Goal: Task Accomplishment & Management: Use online tool/utility

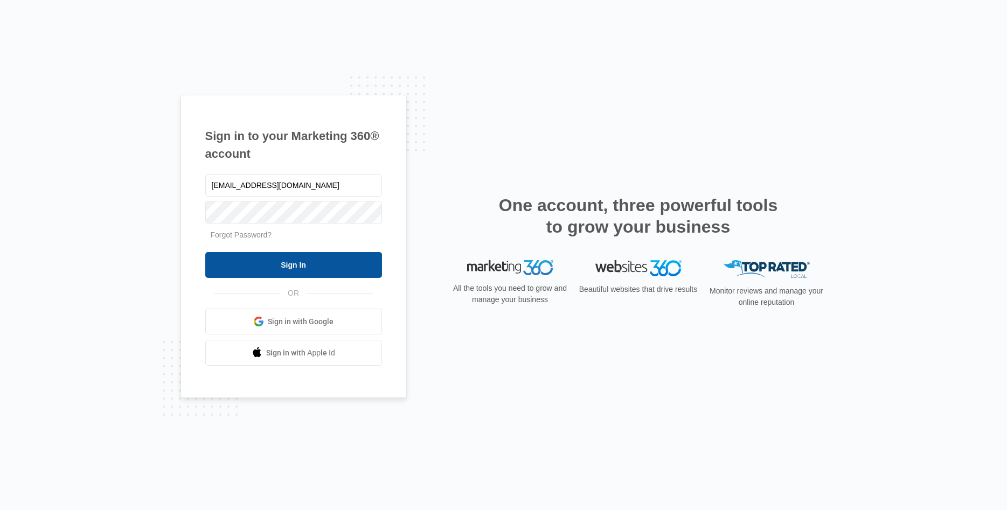
click at [225, 262] on input "Sign In" at bounding box center [293, 265] width 177 height 26
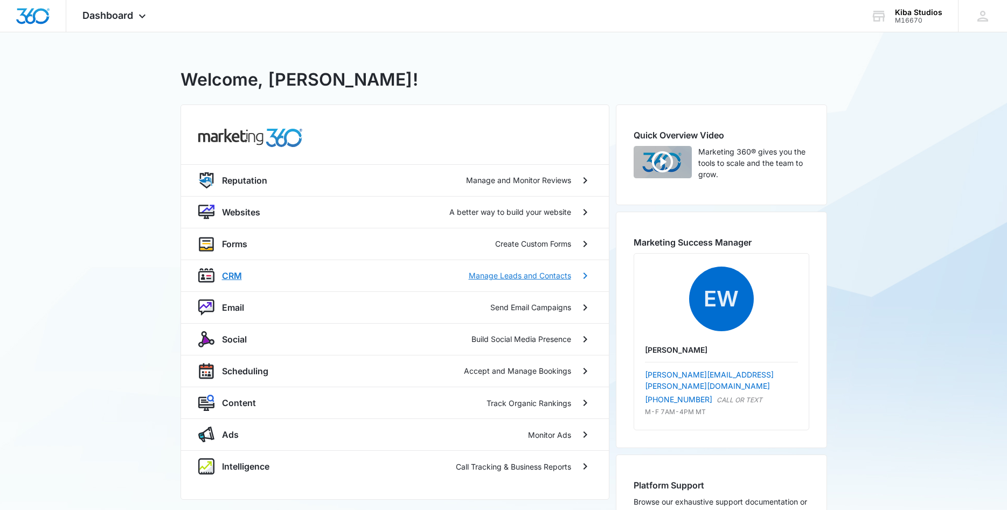
click at [233, 275] on p "CRM" at bounding box center [232, 275] width 20 height 13
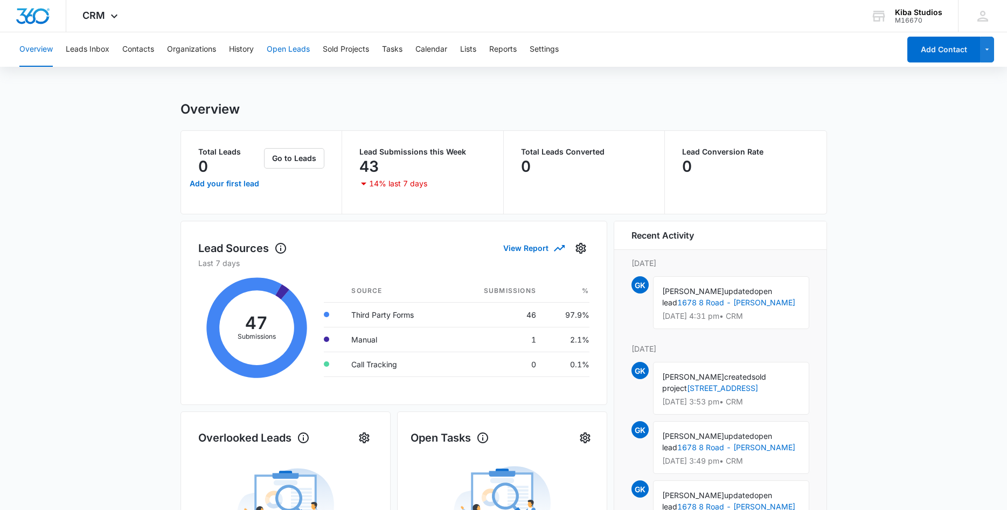
click at [290, 48] on button "Open Leads" at bounding box center [288, 49] width 43 height 34
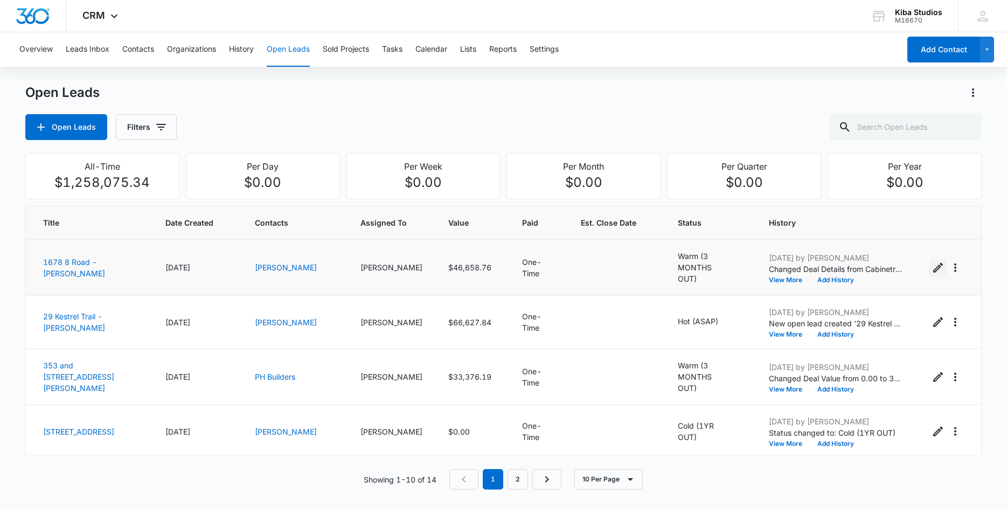
click at [933, 265] on icon "Edit Open Lead" at bounding box center [938, 267] width 13 height 13
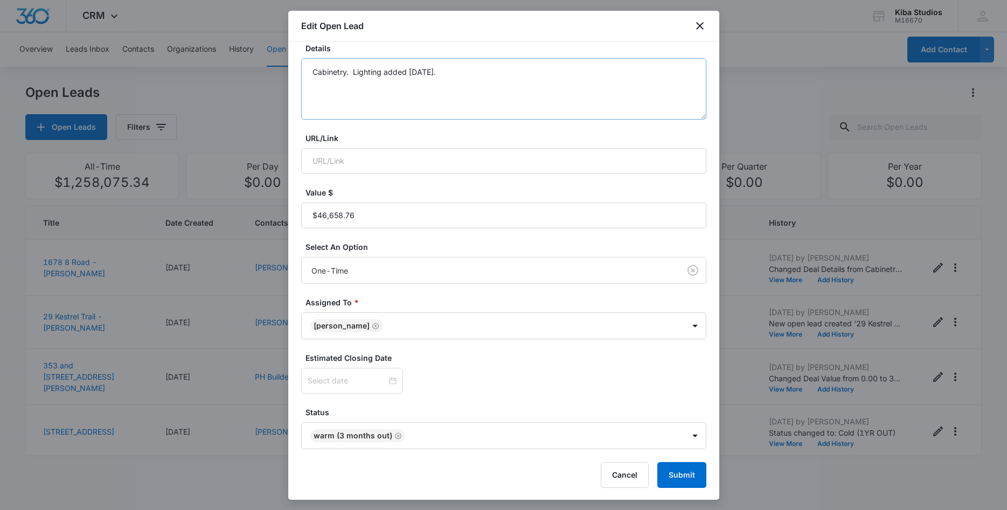
scroll to position [123, 0]
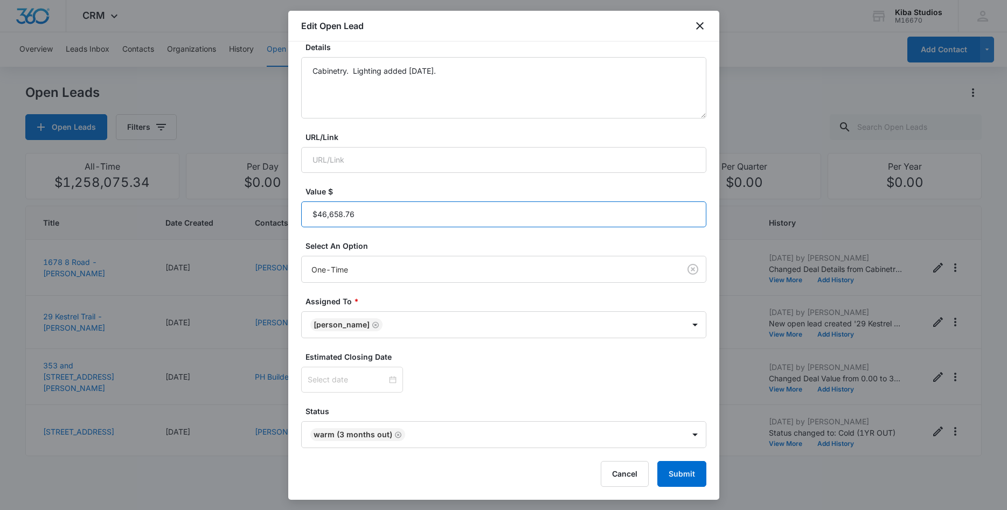
drag, startPoint x: 362, startPoint y: 216, endPoint x: 283, endPoint y: 219, distance: 78.8
click at [301, 219] on input "Value $" at bounding box center [503, 215] width 405 height 26
drag, startPoint x: 352, startPoint y: 216, endPoint x: 304, endPoint y: 217, distance: 48.0
click at [306, 218] on input "Value $" at bounding box center [503, 215] width 405 height 26
type input "$54,315.01"
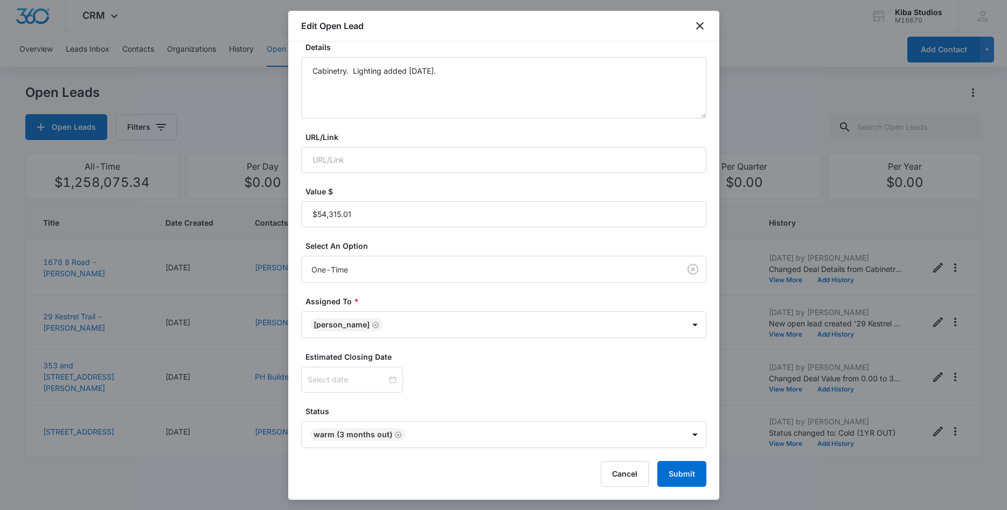
click at [554, 369] on div at bounding box center [503, 380] width 405 height 26
click at [675, 480] on button "Submit" at bounding box center [681, 474] width 49 height 26
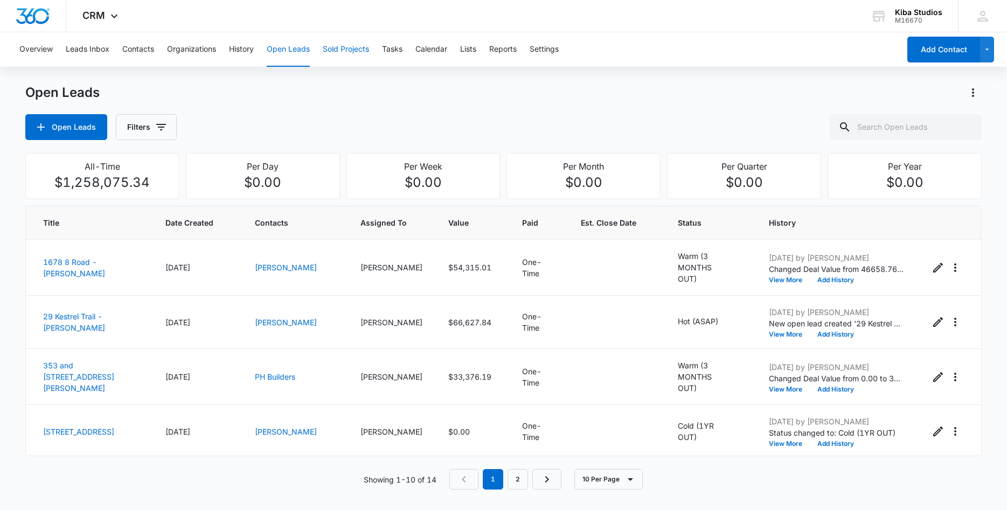
click at [342, 46] on button "Sold Projects" at bounding box center [346, 49] width 46 height 34
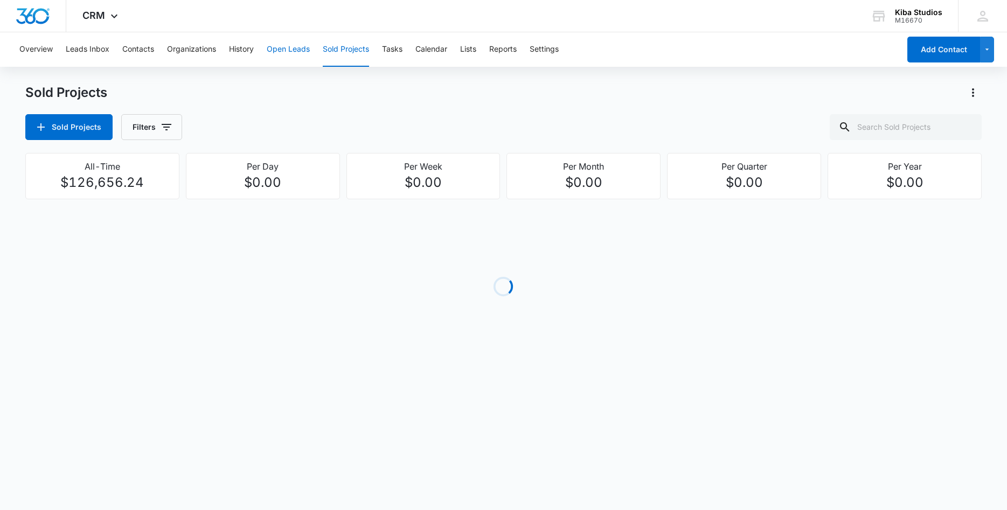
click at [290, 49] on button "Open Leads" at bounding box center [288, 49] width 43 height 34
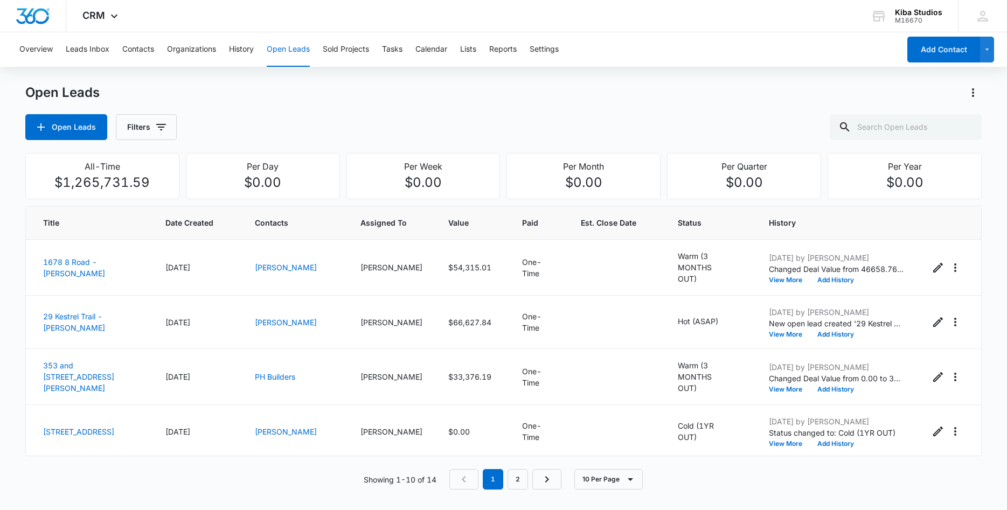
click at [327, 120] on div "Open Leads Filters" at bounding box center [503, 127] width 957 height 26
click at [367, 99] on div "Open Leads" at bounding box center [503, 92] width 957 height 17
click at [431, 49] on button "Calendar" at bounding box center [431, 49] width 32 height 34
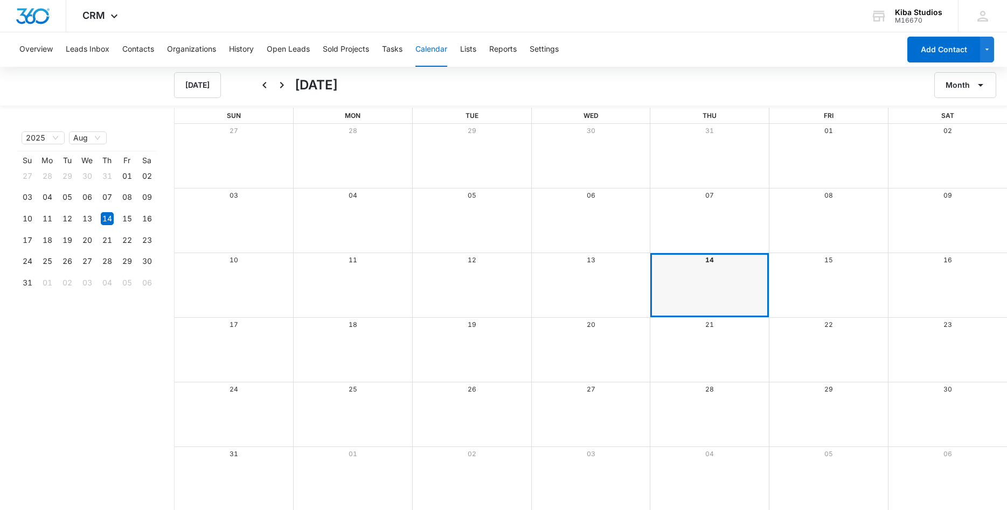
click at [815, 295] on div "Month View" at bounding box center [828, 285] width 119 height 64
click at [820, 282] on div "Month View" at bounding box center [828, 285] width 119 height 64
click at [597, 283] on div "Month View" at bounding box center [590, 285] width 119 height 64
click at [127, 221] on div "15" at bounding box center [127, 218] width 13 height 13
click at [144, 221] on div "16" at bounding box center [147, 218] width 13 height 13
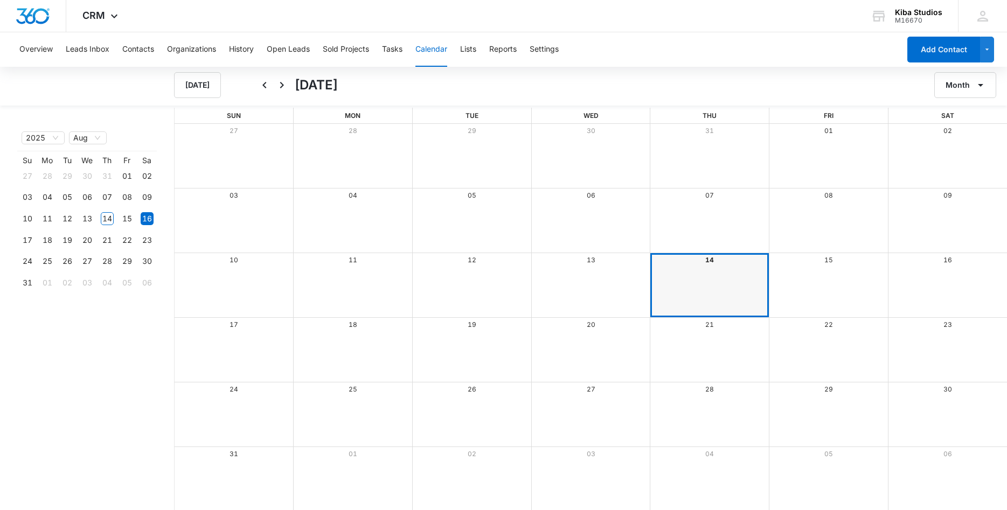
click at [682, 276] on div "Month View" at bounding box center [709, 285] width 119 height 64
click at [587, 203] on div "Month View" at bounding box center [590, 221] width 119 height 64
click at [240, 51] on button "History" at bounding box center [241, 49] width 25 height 34
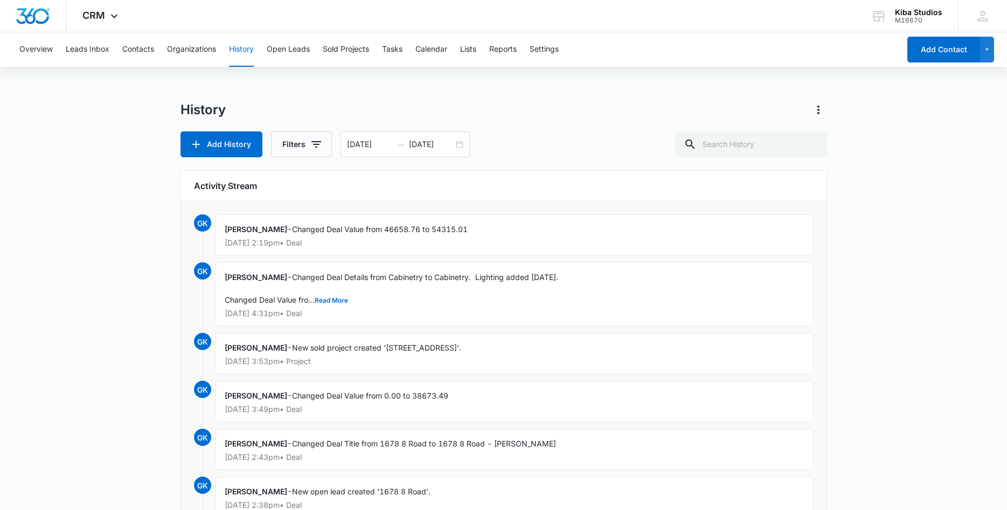
click at [376, 84] on div "Overview Leads Inbox Contacts Organizations History Open Leads Sold Projects Ta…" at bounding box center [503, 435] width 1007 height 807
click at [523, 106] on div "History" at bounding box center [504, 109] width 647 height 17
click at [289, 48] on button "Open Leads" at bounding box center [288, 49] width 43 height 34
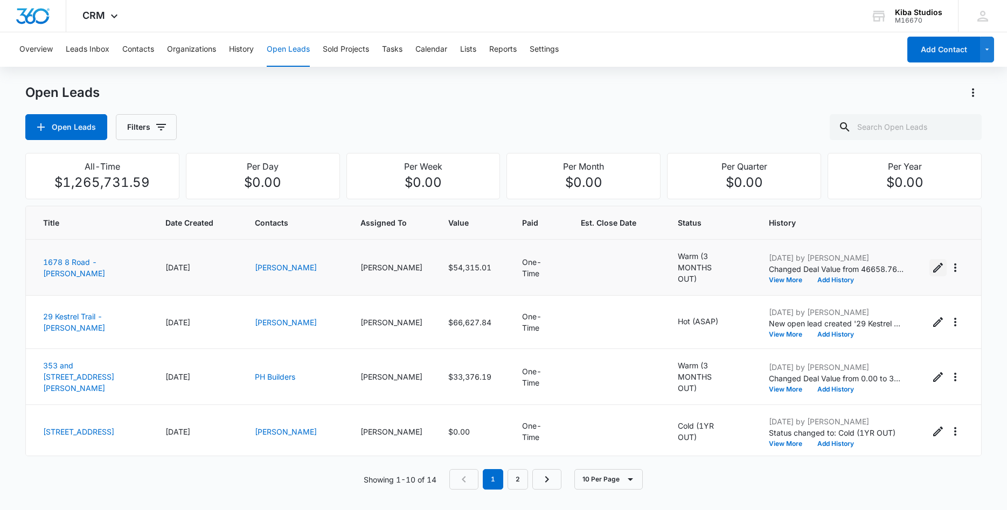
click at [932, 265] on button "Edit Open Lead" at bounding box center [937, 267] width 17 height 17
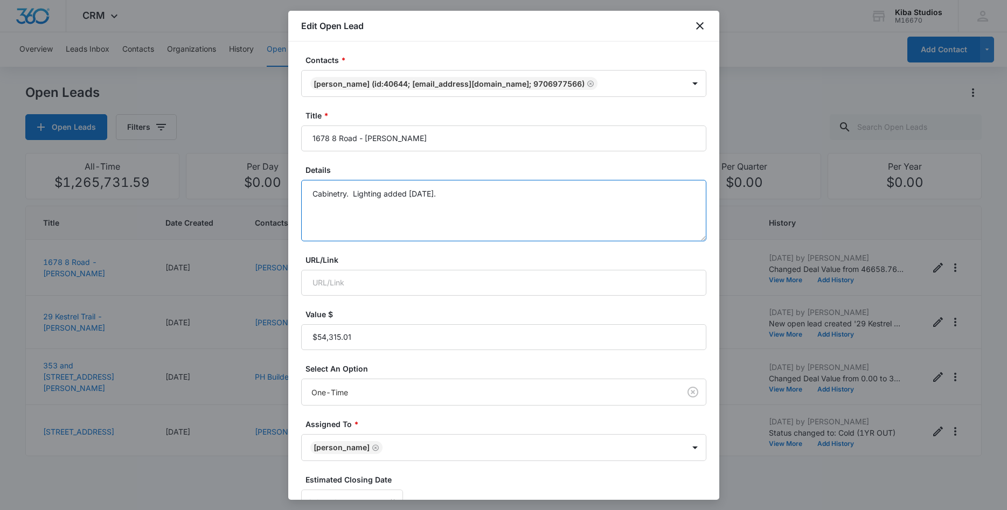
click at [449, 195] on textarea "Cabinetry. Lighting added 8.13.2025." at bounding box center [503, 210] width 405 height 61
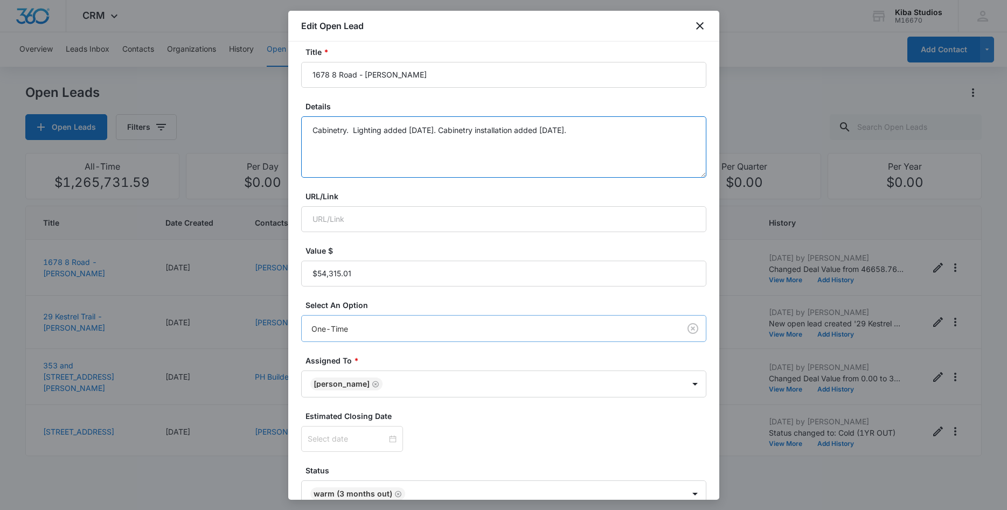
scroll to position [123, 0]
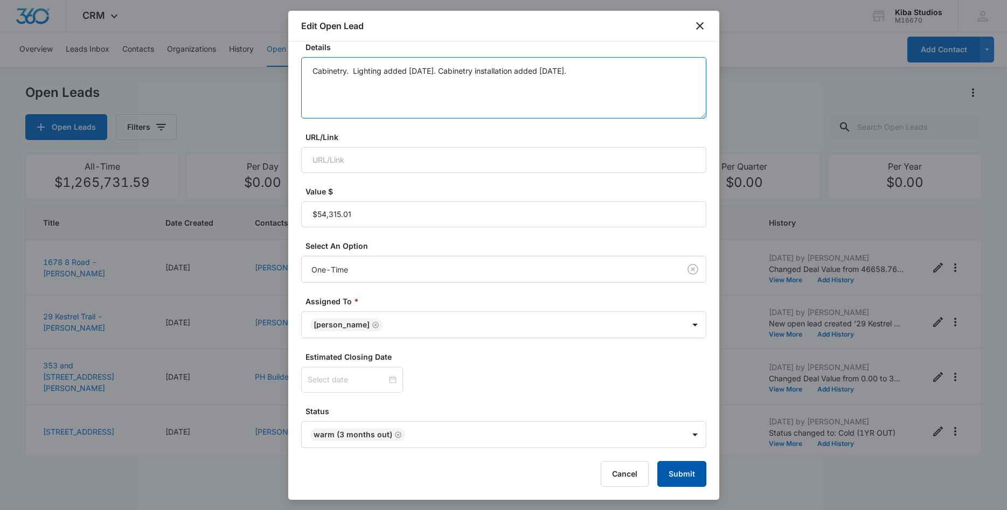
type textarea "Cabinetry. Lighting added 8.13.2025. Cabinetry installation added 8.14.2025."
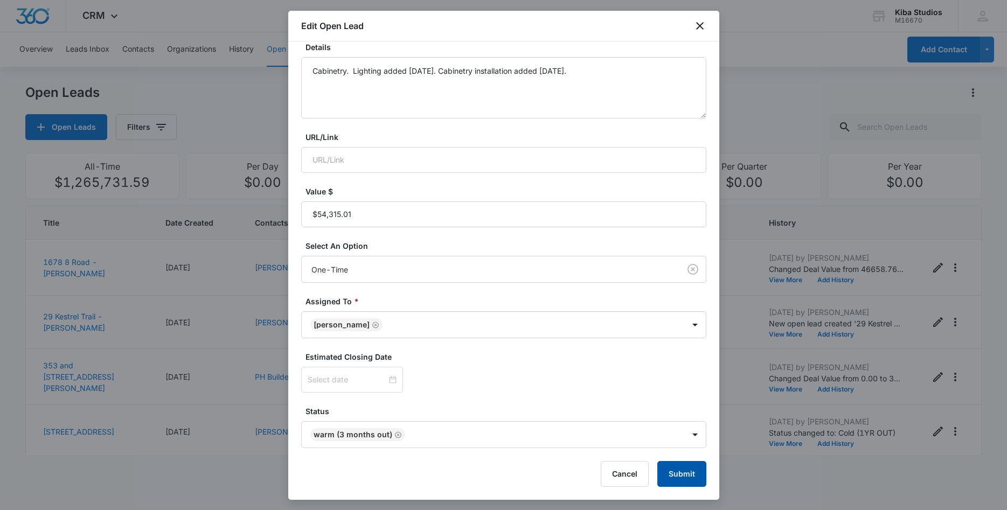
click at [670, 473] on button "Submit" at bounding box center [681, 474] width 49 height 26
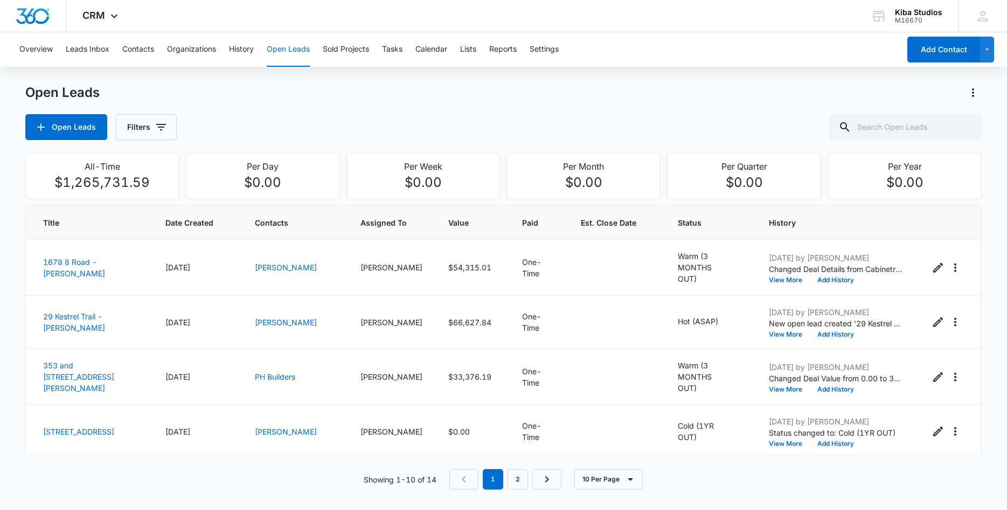
click at [347, 108] on div "Open Leads Open Leads Filters" at bounding box center [503, 112] width 957 height 56
click at [340, 112] on div "Open Leads Open Leads Filters" at bounding box center [503, 112] width 957 height 56
